Goal: Navigation & Orientation: Find specific page/section

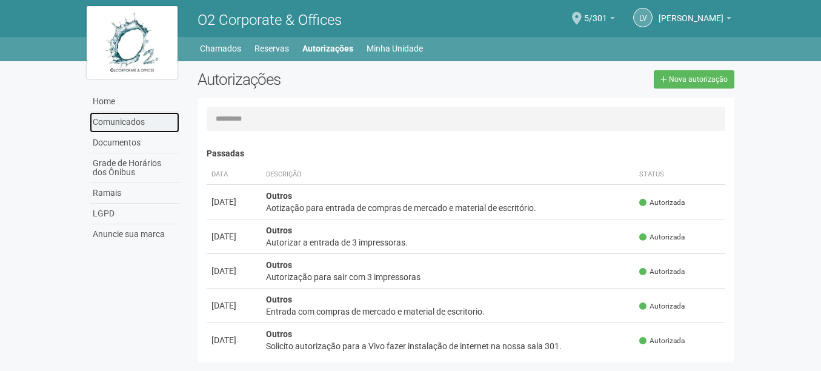
click at [116, 122] on link "Comunicados" at bounding box center [135, 122] width 90 height 21
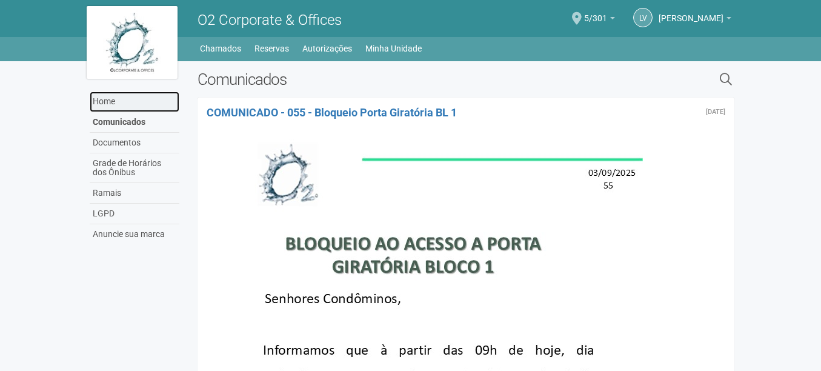
click at [111, 104] on link "Home" at bounding box center [135, 101] width 90 height 21
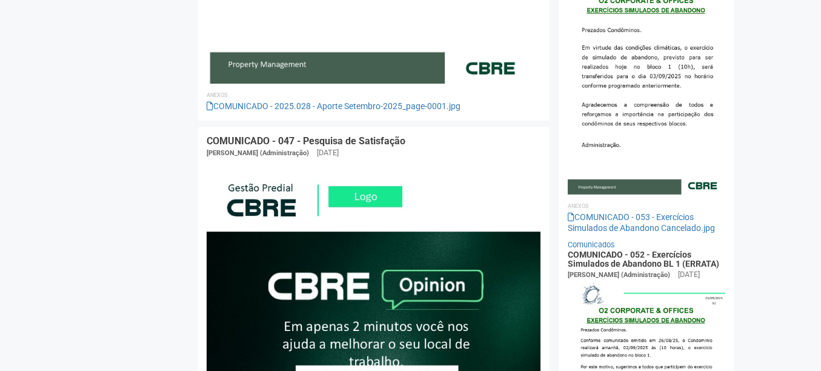
scroll to position [727, 0]
